Goal: Information Seeking & Learning: Learn about a topic

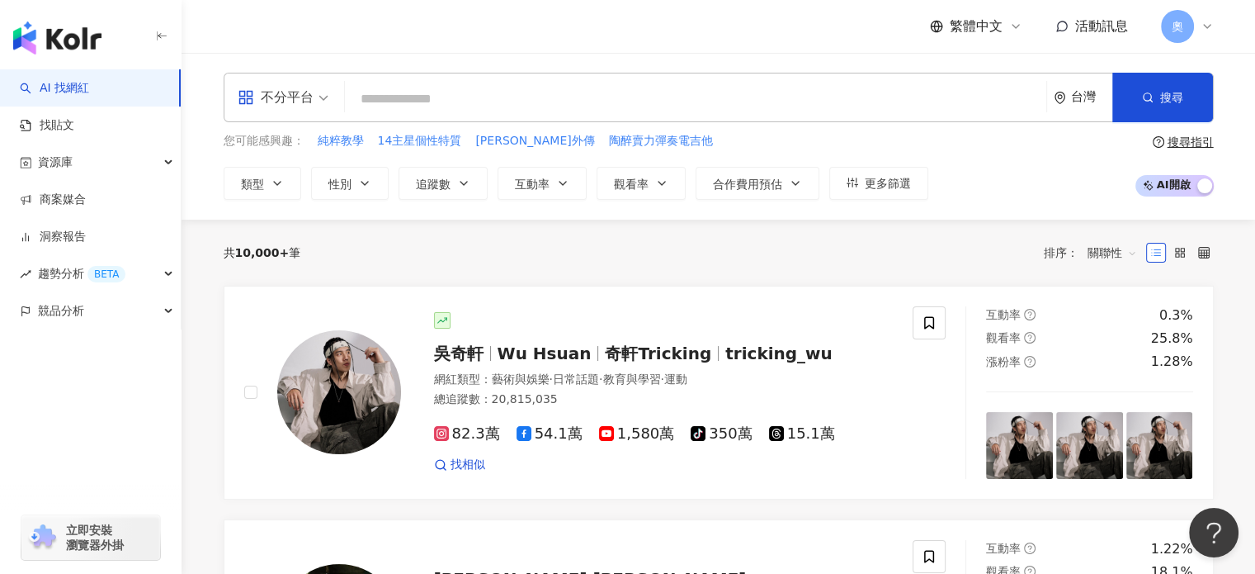
click at [598, 105] on input "search" at bounding box center [696, 98] width 688 height 31
paste input "*******"
type input "*******"
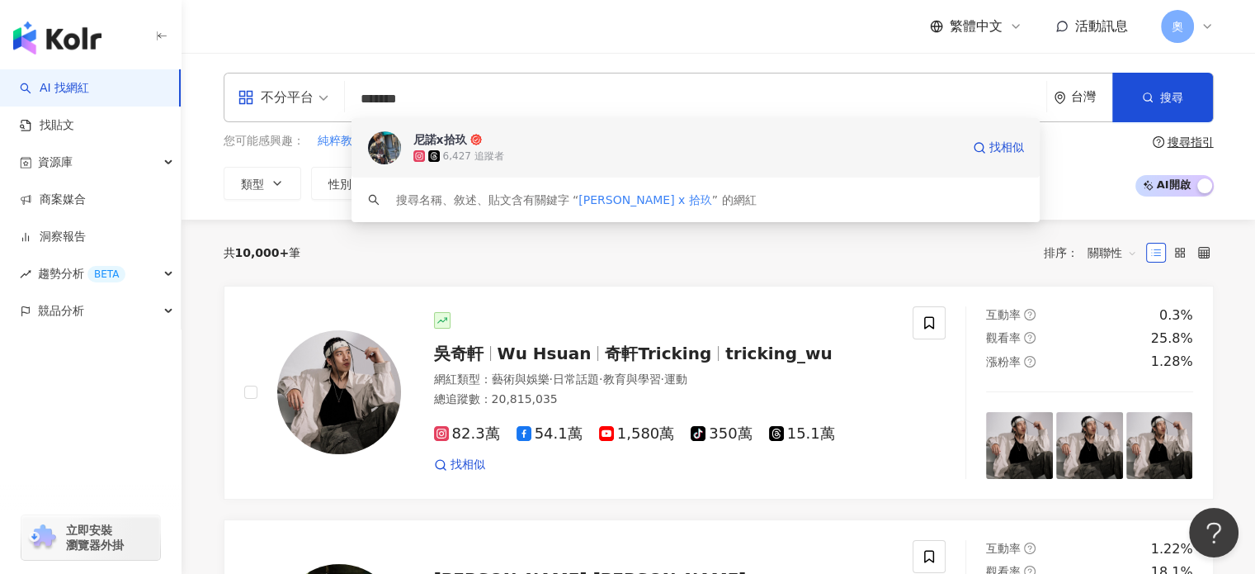
click at [529, 157] on div "6,427 追蹤者" at bounding box center [686, 156] width 547 height 17
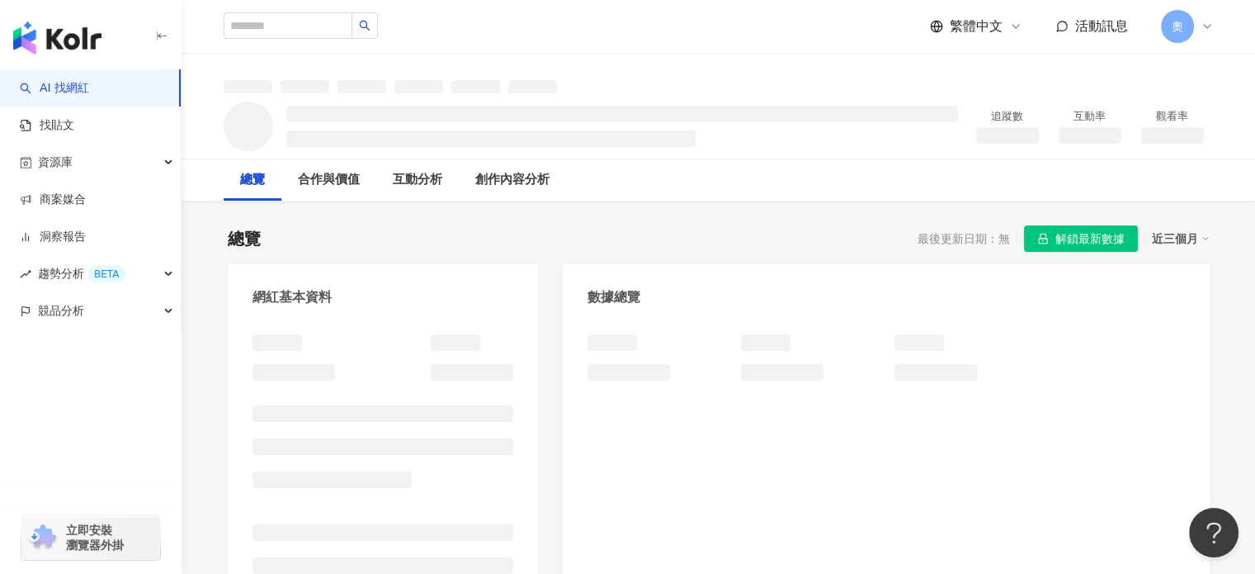
scroll to position [149, 0]
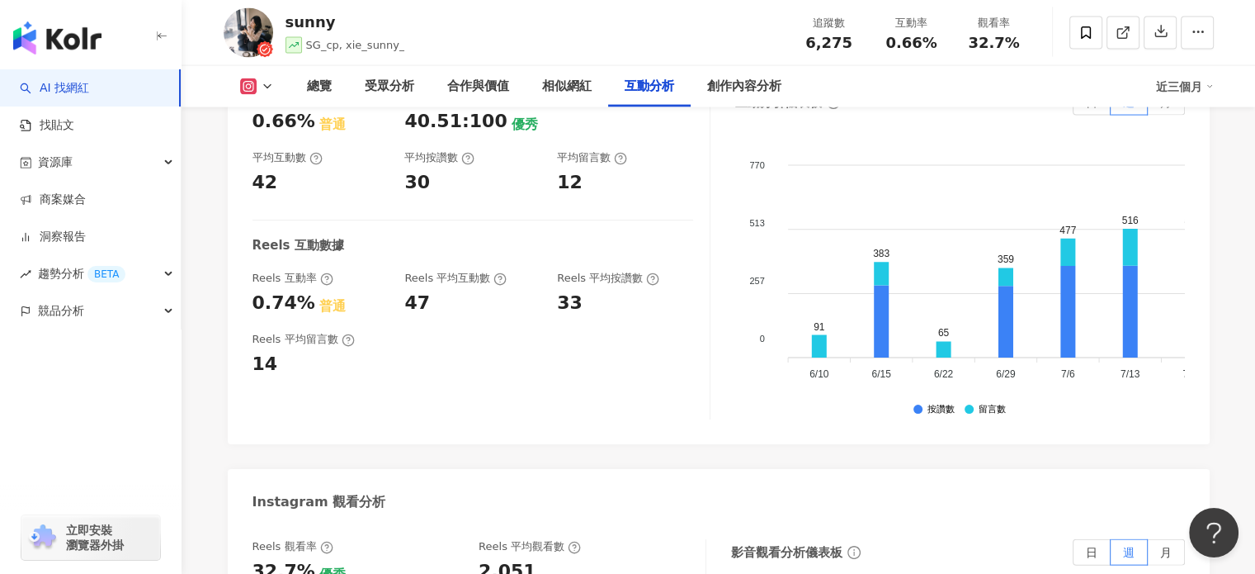
scroll to position [3301, 0]
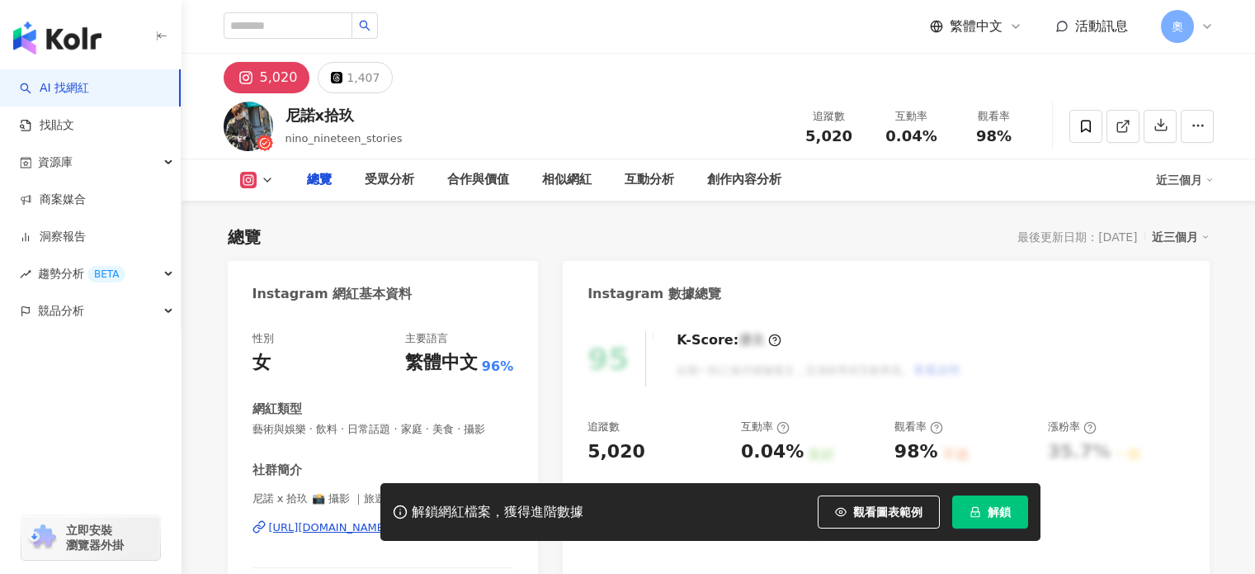
click at [1004, 508] on span "解鎖" at bounding box center [999, 511] width 23 height 13
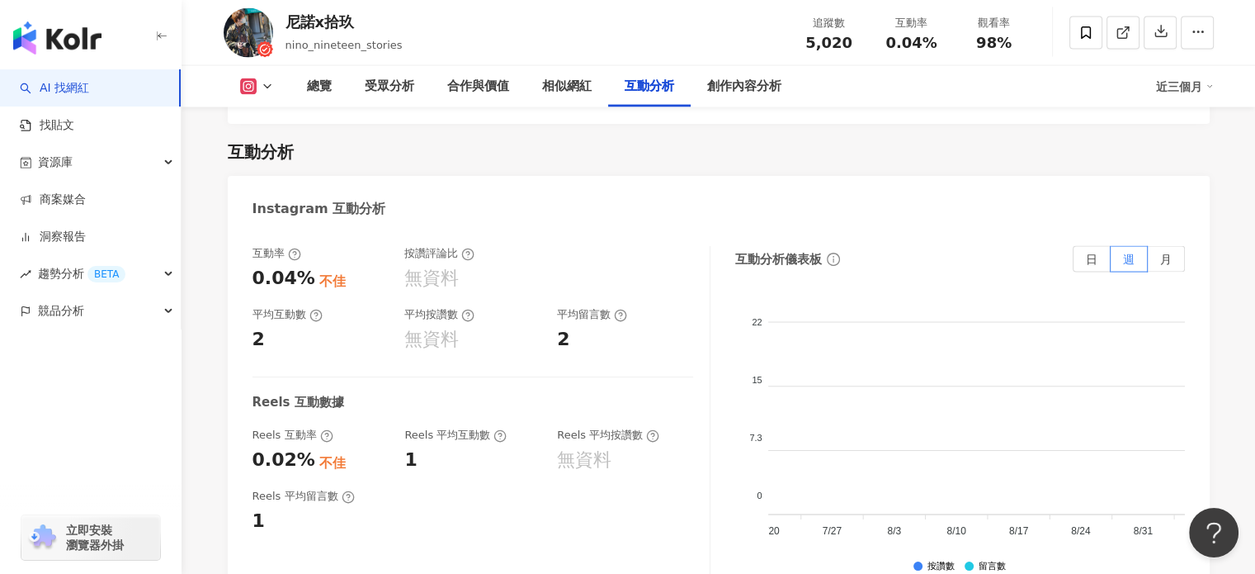
scroll to position [0, 491]
click at [1179, 246] on label "月" at bounding box center [1166, 259] width 37 height 26
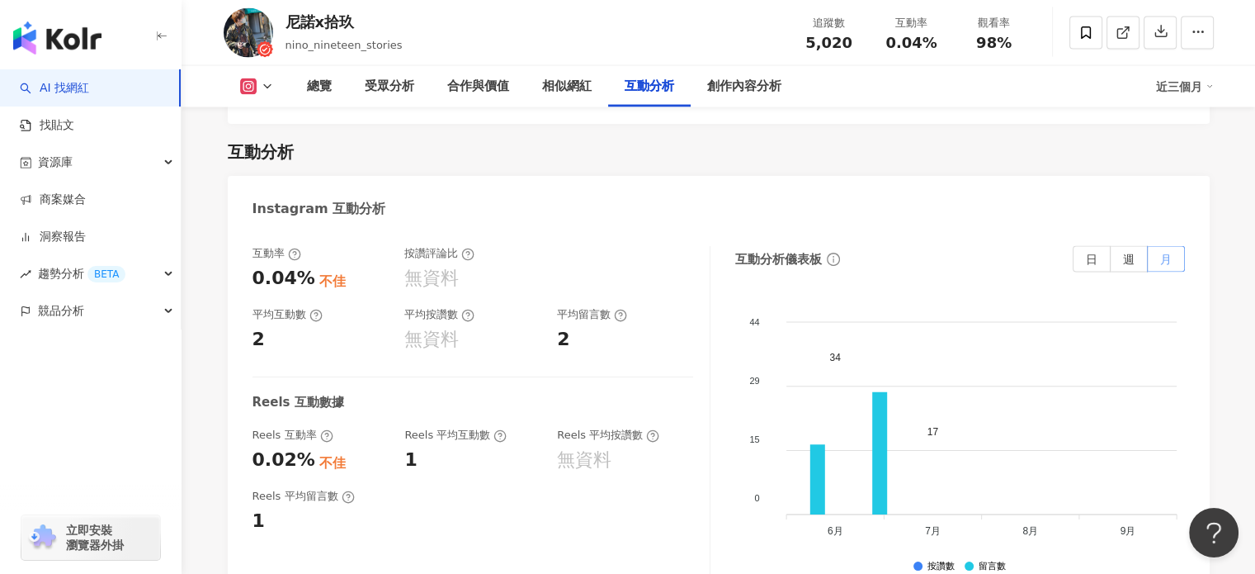
scroll to position [0, 0]
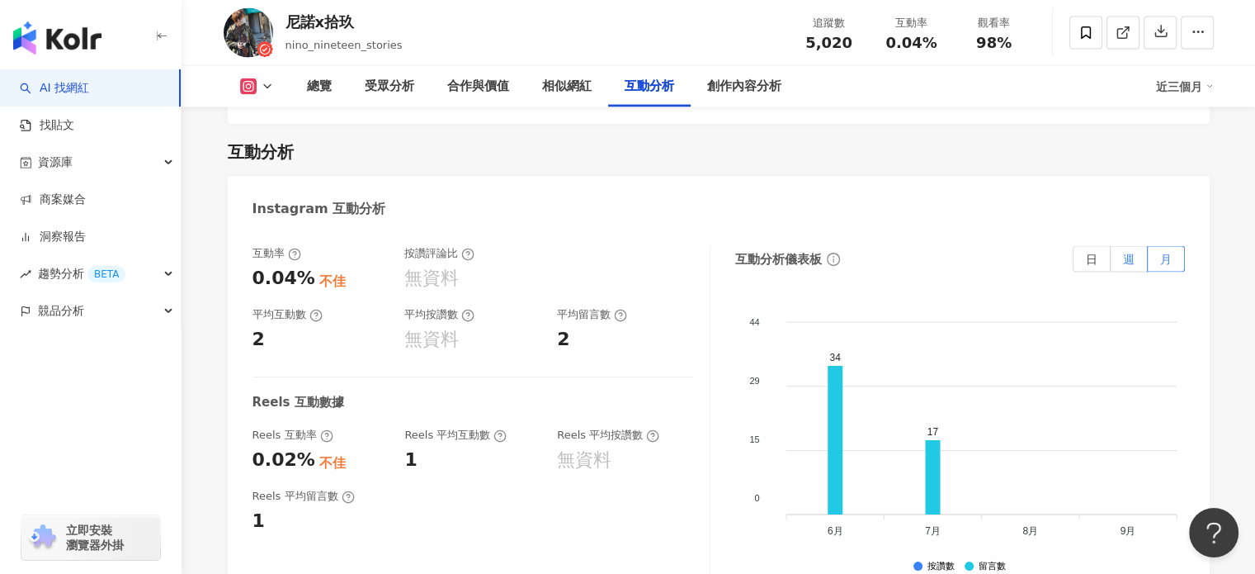
click at [1122, 246] on label "週" at bounding box center [1129, 259] width 37 height 26
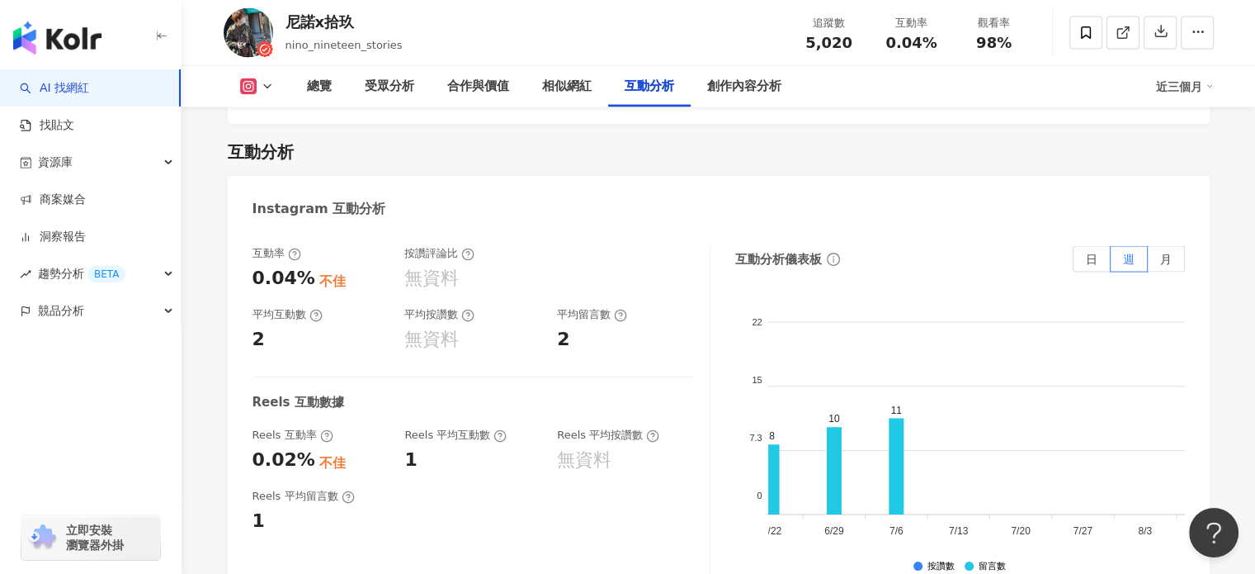
scroll to position [0, 285]
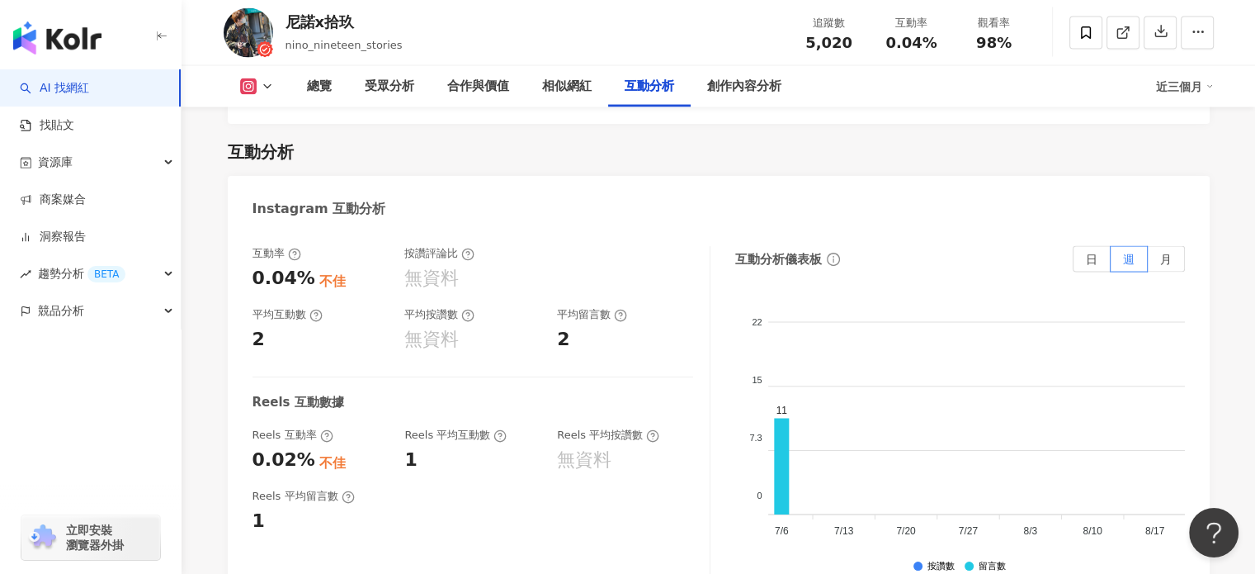
drag, startPoint x: 1023, startPoint y: 522, endPoint x: 1017, endPoint y: 531, distance: 10.6
click at [1023, 522] on foreignobject at bounding box center [938, 421] width 908 height 248
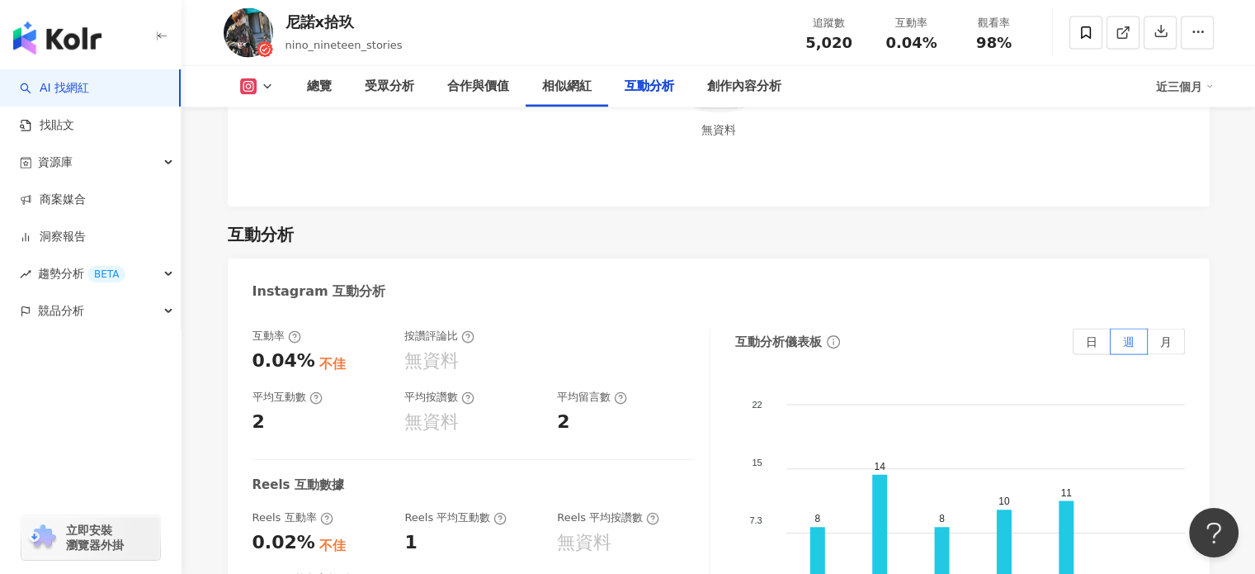
scroll to position [3262, 0]
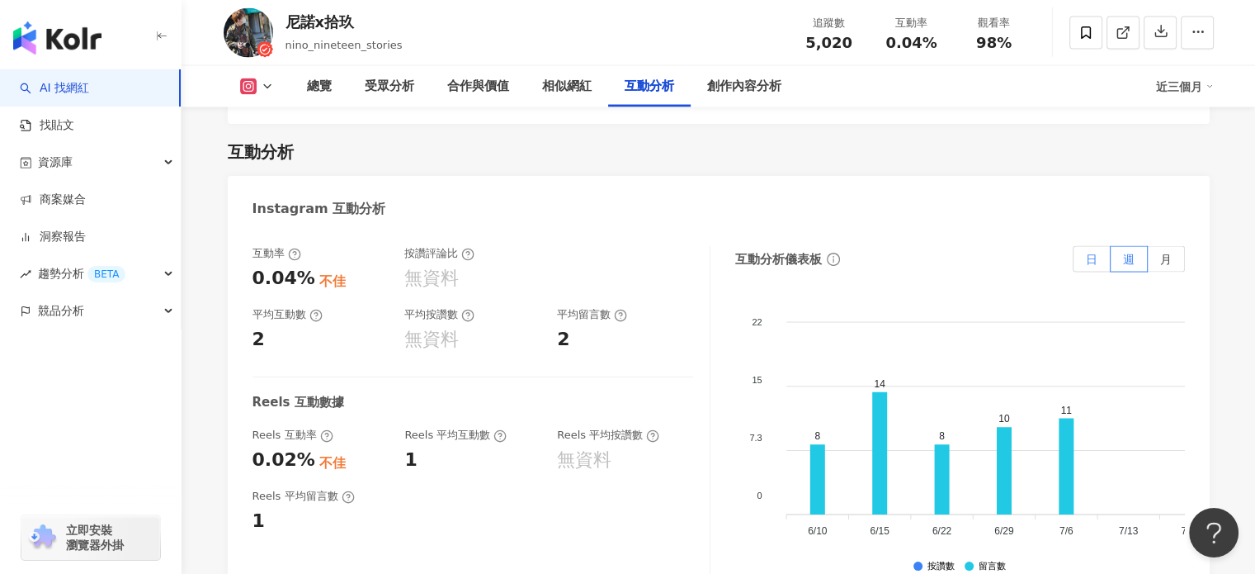
click at [1094, 253] on span "日" at bounding box center [1092, 259] width 12 height 13
click at [1093, 246] on label "日" at bounding box center [1092, 259] width 38 height 26
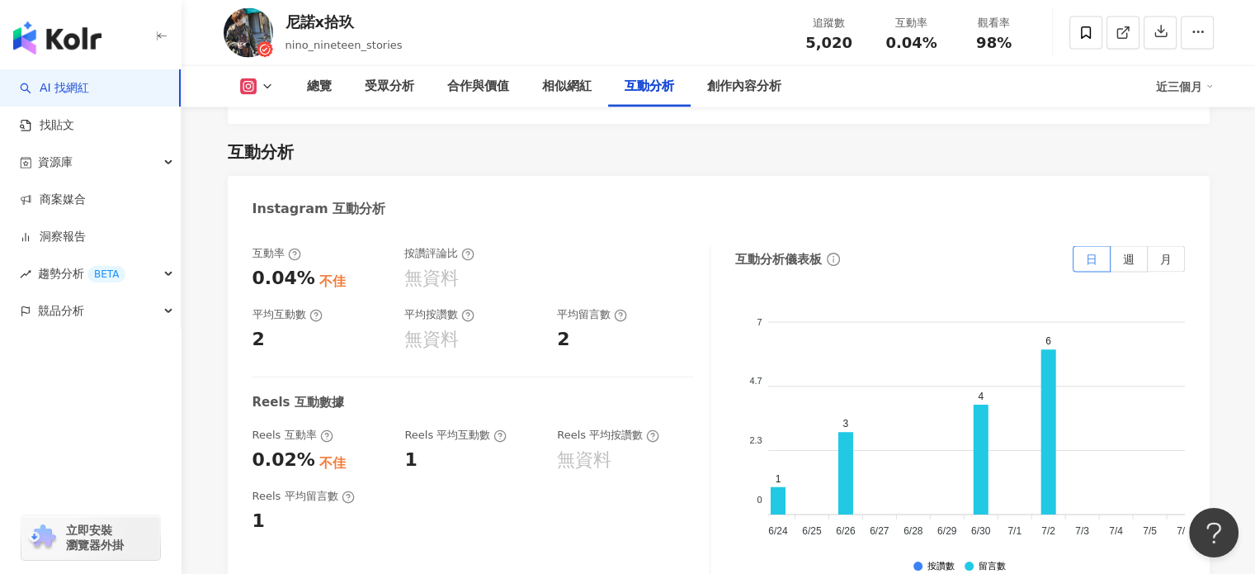
scroll to position [0, 0]
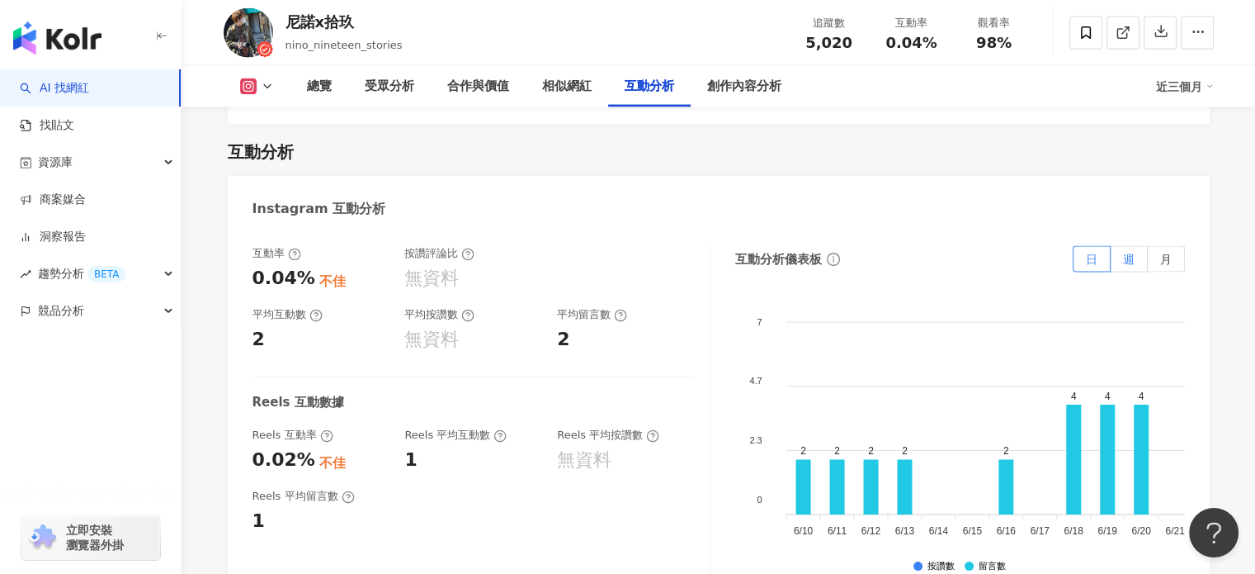
click at [1112, 246] on label "週" at bounding box center [1129, 259] width 37 height 26
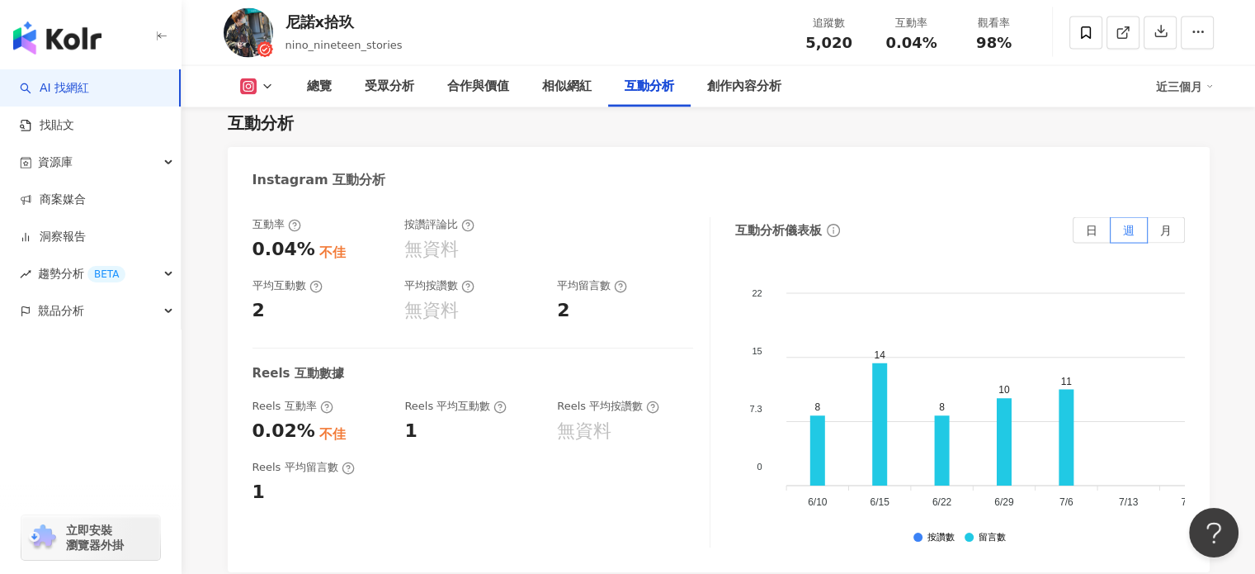
scroll to position [3262, 0]
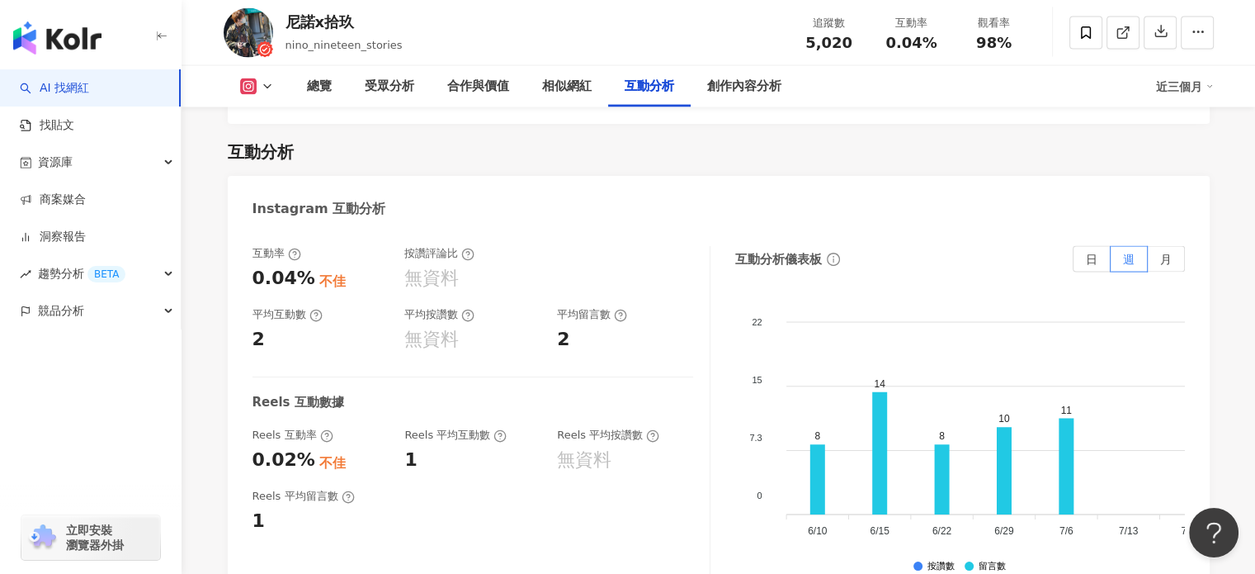
click at [1172, 88] on div "近三個月" at bounding box center [1185, 86] width 58 height 26
click at [1193, 159] on link "近六個月" at bounding box center [1192, 157] width 46 height 18
click at [1188, 89] on div "近三個月" at bounding box center [1185, 86] width 58 height 26
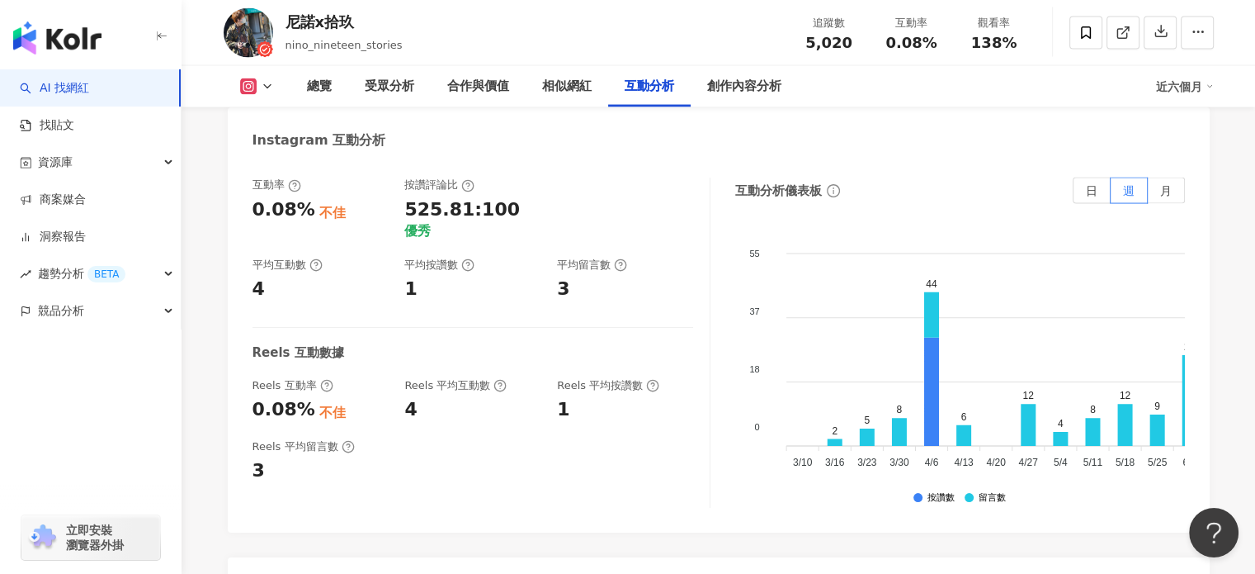
scroll to position [3323, 0]
